Goal: Task Accomplishment & Management: Use online tool/utility

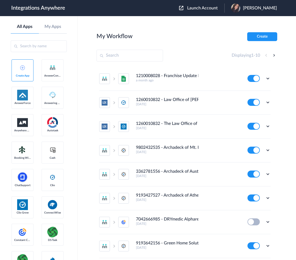
drag, startPoint x: 197, startPoint y: 12, endPoint x: 198, endPoint y: 8, distance: 4.2
click at [197, 12] on div "Launch Account Gabriella Kidwell My Account Logout" at bounding box center [230, 7] width 103 height 9
click at [198, 7] on span "Launch Account" at bounding box center [202, 8] width 31 height 4
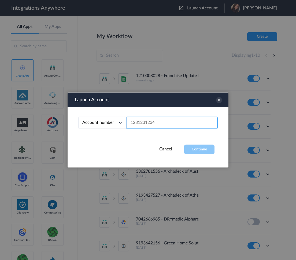
click at [151, 123] on input "text" at bounding box center [172, 123] width 91 height 12
paste input "9102921853"
type input "9102921853"
click at [200, 150] on button "Continue" at bounding box center [199, 149] width 30 height 9
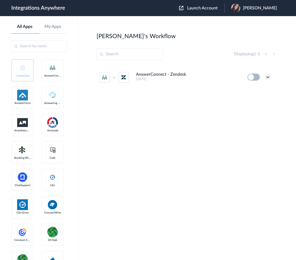
click at [268, 77] on icon at bounding box center [267, 76] width 5 height 5
click at [255, 100] on link "Task history" at bounding box center [253, 99] width 26 height 4
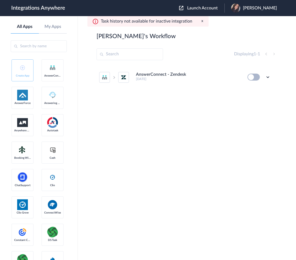
click at [241, 105] on div "AnswerConnect - Zendesk 4 months ago Edit Task history Delete" at bounding box center [187, 105] width 181 height 80
click at [268, 77] on icon at bounding box center [267, 76] width 5 height 5
click at [256, 91] on li "Edit" at bounding box center [253, 89] width 35 height 10
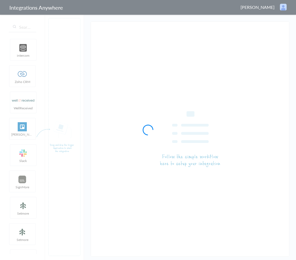
type input "AnswerConnect - Zendesk"
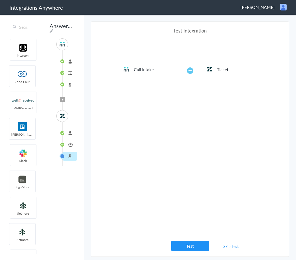
click at [228, 246] on link "Skip Test" at bounding box center [231, 246] width 28 height 10
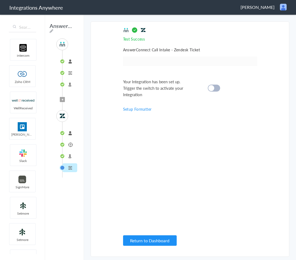
click at [214, 88] on cite at bounding box center [211, 88] width 6 height 6
click at [64, 61] on li "9102921853" at bounding box center [69, 61] width 15 height 9
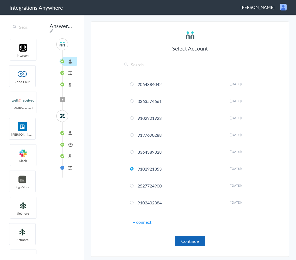
click at [186, 244] on button "Continue" at bounding box center [190, 240] width 30 height 10
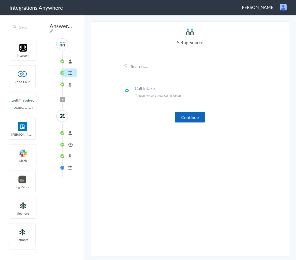
click at [197, 117] on button "Continue" at bounding box center [190, 117] width 30 height 10
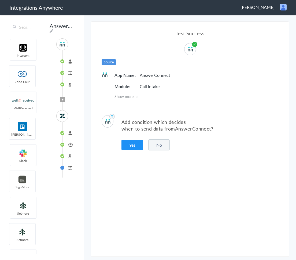
click at [156, 144] on button "No" at bounding box center [158, 144] width 21 height 11
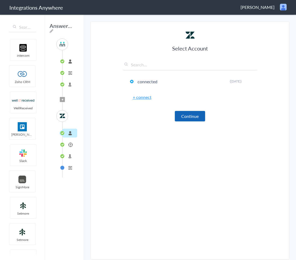
click at [185, 117] on button "Continue" at bounding box center [190, 116] width 30 height 10
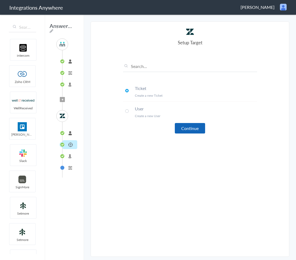
click at [182, 130] on button "Continue" at bounding box center [190, 128] width 30 height 10
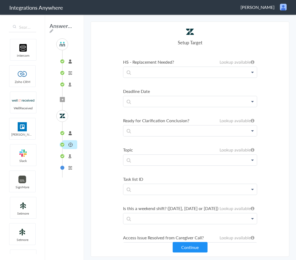
scroll to position [3075, 0]
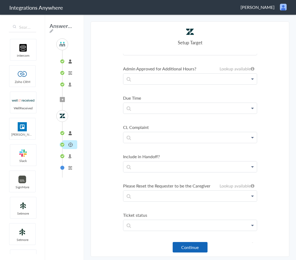
click at [186, 250] on button "Continue" at bounding box center [190, 247] width 35 height 10
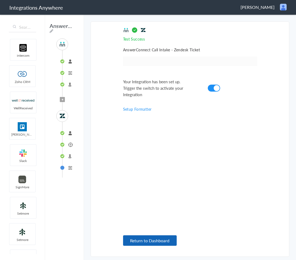
click at [164, 241] on button "Return to Dashboard" at bounding box center [150, 240] width 54 height 10
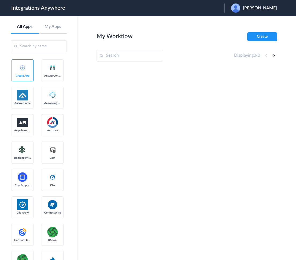
click at [260, 1] on header "Integrations Anywhere Launch Account Meg McQuillin My Account Logout" at bounding box center [148, 8] width 296 height 16
click at [254, 8] on span "[PERSON_NAME]" at bounding box center [260, 8] width 34 height 5
click at [244, 24] on li "Logout" at bounding box center [253, 22] width 58 height 10
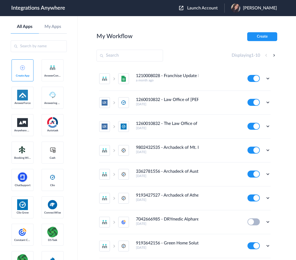
click at [207, 9] on span "Launch Account" at bounding box center [202, 8] width 31 height 4
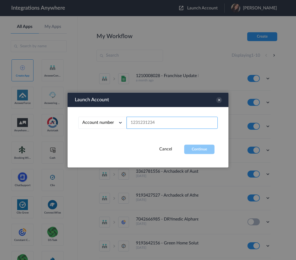
click at [164, 124] on input "text" at bounding box center [172, 123] width 91 height 12
paste input "9102921853"
type input "9102921853"
click at [199, 149] on button "Continue" at bounding box center [199, 149] width 30 height 9
